Goal: Task Accomplishment & Management: Complete application form

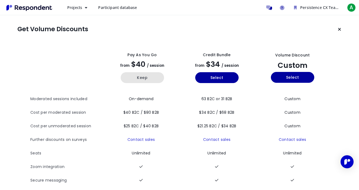
click at [135, 75] on button "Keep" at bounding box center [142, 77] width 43 height 11
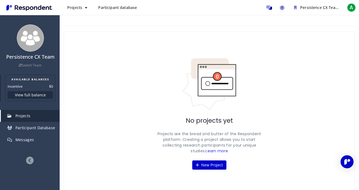
click at [31, 95] on button "View full balance" at bounding box center [30, 95] width 45 height 8
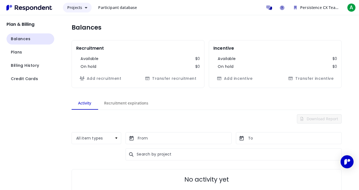
click at [80, 7] on span "Projects" at bounding box center [74, 7] width 15 height 5
click at [120, 6] on md-backdrop at bounding box center [179, 95] width 359 height 190
click at [75, 5] on button "Projects" at bounding box center [77, 8] width 29 height 10
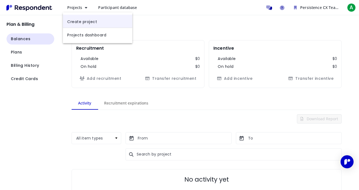
click at [76, 21] on link "Create project" at bounding box center [97, 21] width 69 height 13
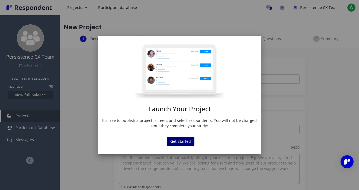
click at [182, 139] on button "Get Started" at bounding box center [181, 141] width 28 height 9
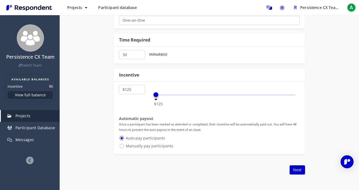
scroll to position [273, 0]
click at [131, 55] on input "30" at bounding box center [132, 54] width 26 height 9
type input "3"
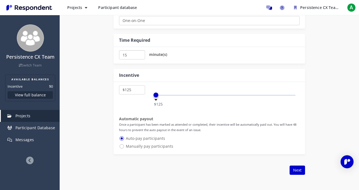
click at [129, 58] on input "15" at bounding box center [132, 54] width 26 height 9
type input "10"
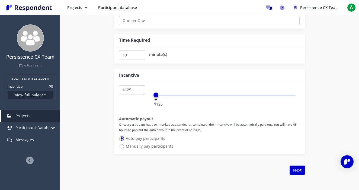
click at [134, 89] on select "$5 $10 $15 $20 $25 $30 $35 $40 $45 $50 $55 $60 $65 $70 $75 $80 $85 $90 $95 $100…" at bounding box center [132, 89] width 26 height 9
select select "number:20"
click at [119, 85] on select "$5 $10 $15 $20 $25 $30 $35 $40 $45 $50 $55 $60 $65 $70 $75 $80 $85 $90 $95 $100…" at bounding box center [132, 89] width 26 height 9
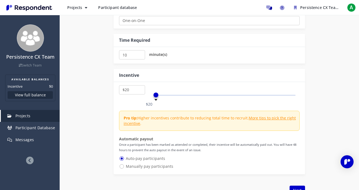
drag, startPoint x: 134, startPoint y: 89, endPoint x: 99, endPoint y: 77, distance: 36.5
drag, startPoint x: 99, startPoint y: 77, endPoint x: 113, endPoint y: 51, distance: 29.1
click at [114, 51] on div "10 minute(s)" at bounding box center [209, 55] width 191 height 17
type input "15"
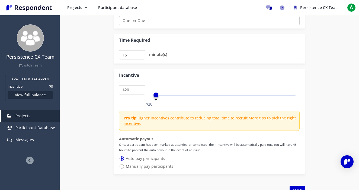
click at [130, 90] on select "$5 $10 $15 $20 $25 $30 $35 $40 $45 $50 $55 $60 $65 $70 $75 $80 $85 $90 $95 $100…" at bounding box center [132, 89] width 26 height 9
select select "number:15"
click at [119, 85] on select "$5 $10 $15 $20 $25 $30 $35 $40 $45 $50 $55 $60 $65 $70 $75 $80 $85 $90 $95 $100…" at bounding box center [132, 89] width 26 height 9
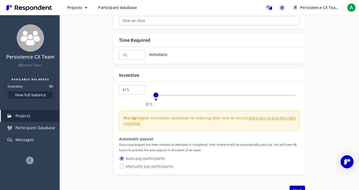
scroll to position [287, 0]
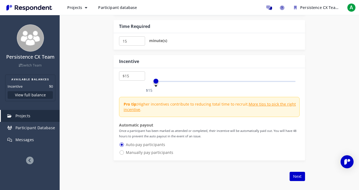
click at [131, 154] on span "Manually pay participants" at bounding box center [146, 152] width 54 height 7
click at [122, 154] on input "Manually pay participants" at bounding box center [121, 152] width 4 height 4
radio input "true"
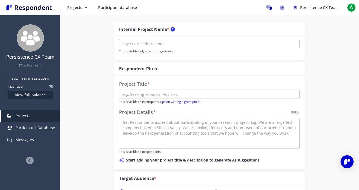
scroll to position [0, 0]
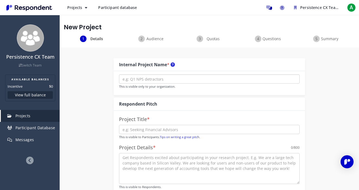
click at [161, 80] on input "text" at bounding box center [209, 78] width 180 height 9
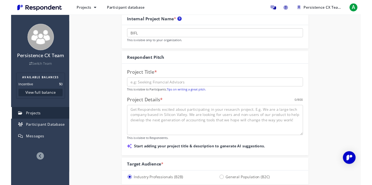
scroll to position [46, 0]
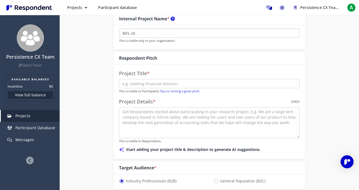
type input "BIFL v0"
click at [160, 82] on input "text" at bounding box center [209, 83] width 180 height 9
click at [176, 91] on link "Tips on writing a great pitch." at bounding box center [180, 91] width 40 height 4
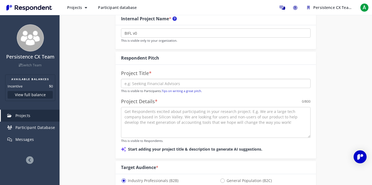
click at [166, 81] on input "text" at bounding box center [215, 83] width 189 height 9
paste input "Seeking “Buy It For Life” Enthusiasts for Web Prototype Feedback"
type input "Seeking “Buy It For Life” Enthusiasts for Web Prototype Feedback"
click at [148, 120] on textarea at bounding box center [215, 122] width 189 height 31
paste textarea "Are you passionate about sustainable shopping and durable goods? Help shape an …"
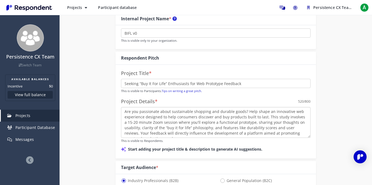
scroll to position [4, 0]
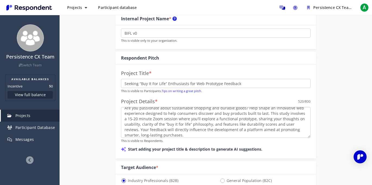
type textarea "Are you passionate about sustainable shopping and durable goods? Help shape an …"
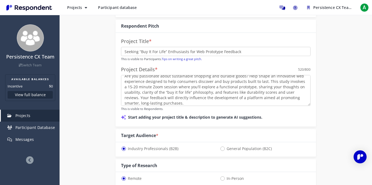
scroll to position [88, 0]
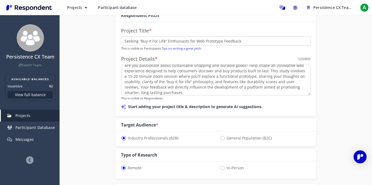
click at [332, 115] on div "Internal Project Name * BIFL v0 This is visible only to your organization. Resp…" at bounding box center [216, 173] width 313 height 429
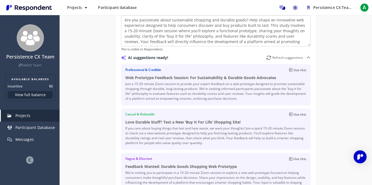
scroll to position [144, 0]
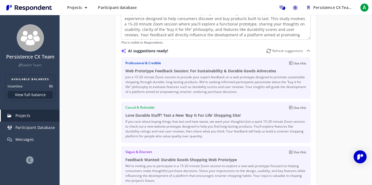
click at [293, 107] on button "Use this" at bounding box center [297, 107] width 17 height 5
type input "Love Durable Stuff? Test a New ‘Buy It For Life’ Shopping Site!"
type textarea "If you care about buying things that last and hate waste, we want your thoughts…"
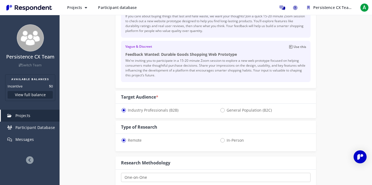
scroll to position [253, 0]
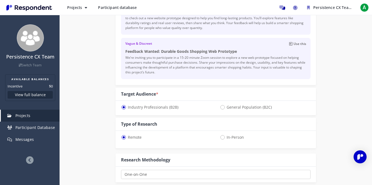
click at [243, 107] on span "General Population (B2C)" at bounding box center [246, 107] width 52 height 7
click at [224, 107] on input "General Population (B2C)" at bounding box center [222, 107] width 4 height 4
radio input "true"
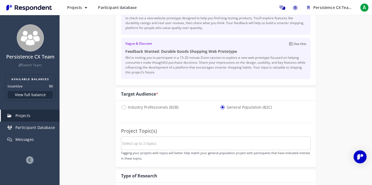
select select "number:15"
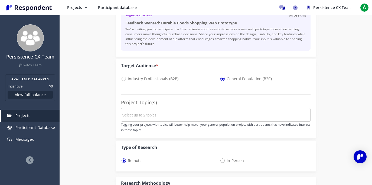
scroll to position [281, 0]
click at [194, 113] on input "Select up to 2 topics" at bounding box center [162, 114] width 81 height 9
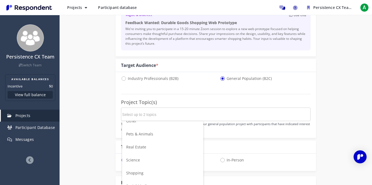
scroll to position [191, 0]
click at [148, 171] on li "Shopping" at bounding box center [162, 170] width 81 height 13
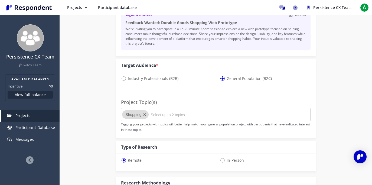
scroll to position [0, 0]
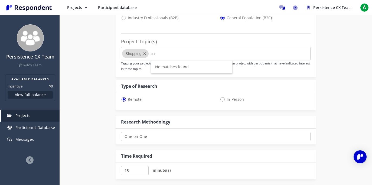
type input "s"
type input "e"
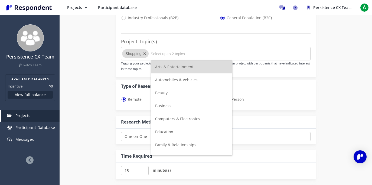
click at [175, 104] on li "Business" at bounding box center [191, 105] width 81 height 13
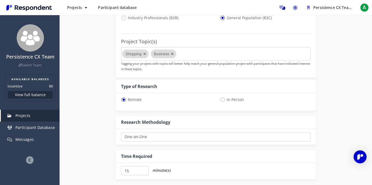
click at [274, 111] on div "Internal Project Name * BIFL v0 This is visible only to your organization. Resp…" at bounding box center [216, 4] width 200 height 577
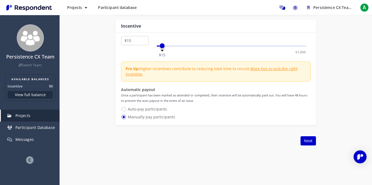
scroll to position [512, 0]
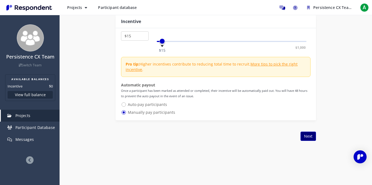
click at [306, 135] on button "Next" at bounding box center [308, 136] width 15 height 9
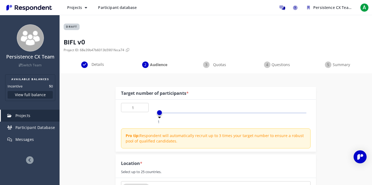
scroll to position [1, 0]
drag, startPoint x: 138, startPoint y: 105, endPoint x: 109, endPoint y: 105, distance: 28.4
type input "15"
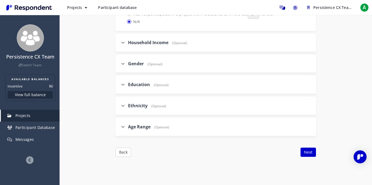
scroll to position [253, 0]
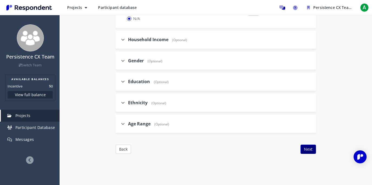
click at [310, 152] on button "Next" at bounding box center [308, 149] width 15 height 9
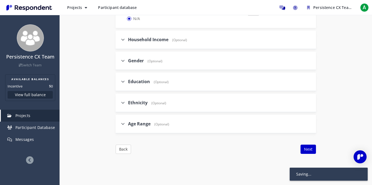
scroll to position [65, 0]
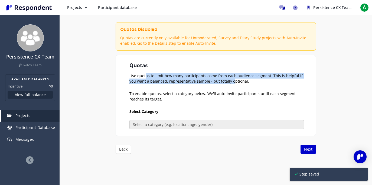
drag, startPoint x: 143, startPoint y: 73, endPoint x: 225, endPoint y: 80, distance: 81.9
click at [225, 80] on p "Use quotas to limit how many participants come from each audience segment. This…" at bounding box center [217, 78] width 174 height 11
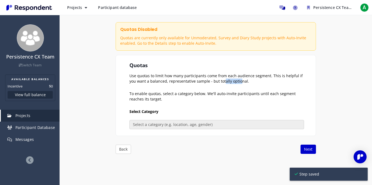
drag, startPoint x: 230, startPoint y: 79, endPoint x: 211, endPoint y: 78, distance: 19.6
click at [211, 78] on p "Use quotas to limit how many participants come from each audience segment. This…" at bounding box center [217, 78] width 174 height 11
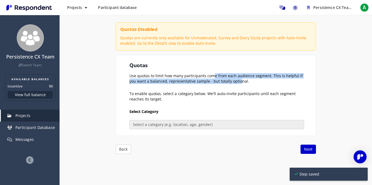
click at [211, 78] on p "Use quotas to limit how many participants come from each audience segment. This…" at bounding box center [217, 78] width 174 height 11
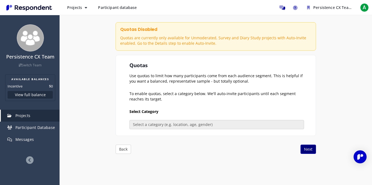
click at [310, 148] on button "Next" at bounding box center [308, 149] width 15 height 9
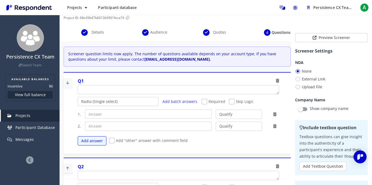
scroll to position [32, 0]
drag, startPoint x: 106, startPoint y: 55, endPoint x: 154, endPoint y: 56, distance: 48.3
click at [154, 56] on p "Screener question limits now apply. The number of questions available depends o…" at bounding box center [177, 57] width 219 height 11
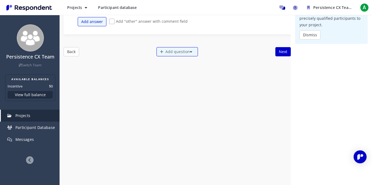
scroll to position [19, 0]
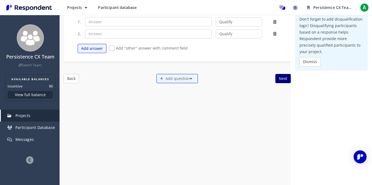
click at [284, 77] on button "Next" at bounding box center [283, 78] width 15 height 9
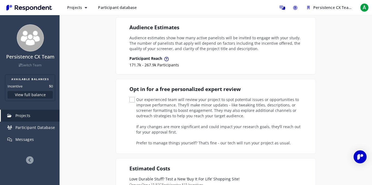
scroll to position [92, 0]
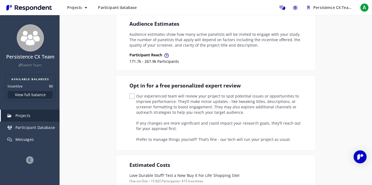
drag, startPoint x: 167, startPoint y: 95, endPoint x: 228, endPoint y: 101, distance: 61.5
click at [228, 100] on span "Our experienced team will review your project to spot potential issues or oppor…" at bounding box center [217, 96] width 174 height 7
click at [133, 98] on input "Our experienced team will review your project to spot potential issues or oppor…" at bounding box center [132, 97] width 4 height 4
click at [228, 100] on span "Our experienced team will review your project to spot potential issues or oppor…" at bounding box center [217, 96] width 174 height 7
click at [133, 98] on input "Our experienced team will review your project to spot potential issues or oppor…" at bounding box center [132, 97] width 4 height 4
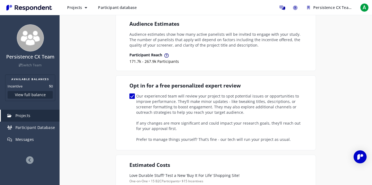
checkbox input "false"
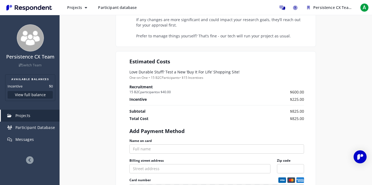
scroll to position [196, 0]
drag, startPoint x: 133, startPoint y: 92, endPoint x: 170, endPoint y: 92, distance: 36.8
click at [170, 92] on small "15 B2C participants x $40.00" at bounding box center [195, 91] width 130 height 5
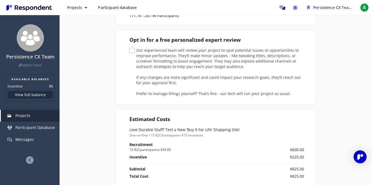
scroll to position [0, 0]
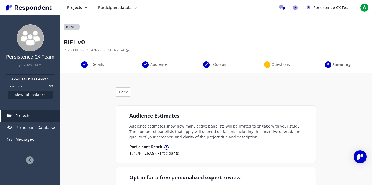
click at [77, 9] on span "Projects" at bounding box center [74, 7] width 15 height 5
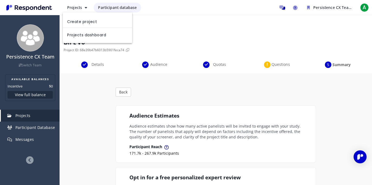
drag, startPoint x: 81, startPoint y: 21, endPoint x: 113, endPoint y: 6, distance: 35.4
click at [81, 21] on link "Create project" at bounding box center [97, 21] width 69 height 13
click at [113, 6] on span "Participant database" at bounding box center [117, 7] width 39 height 5
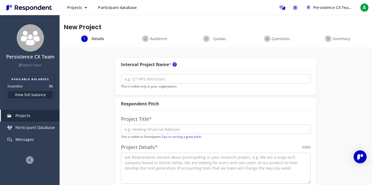
click at [113, 6] on span "Participant database" at bounding box center [117, 7] width 39 height 5
